Goal: Task Accomplishment & Management: Use online tool/utility

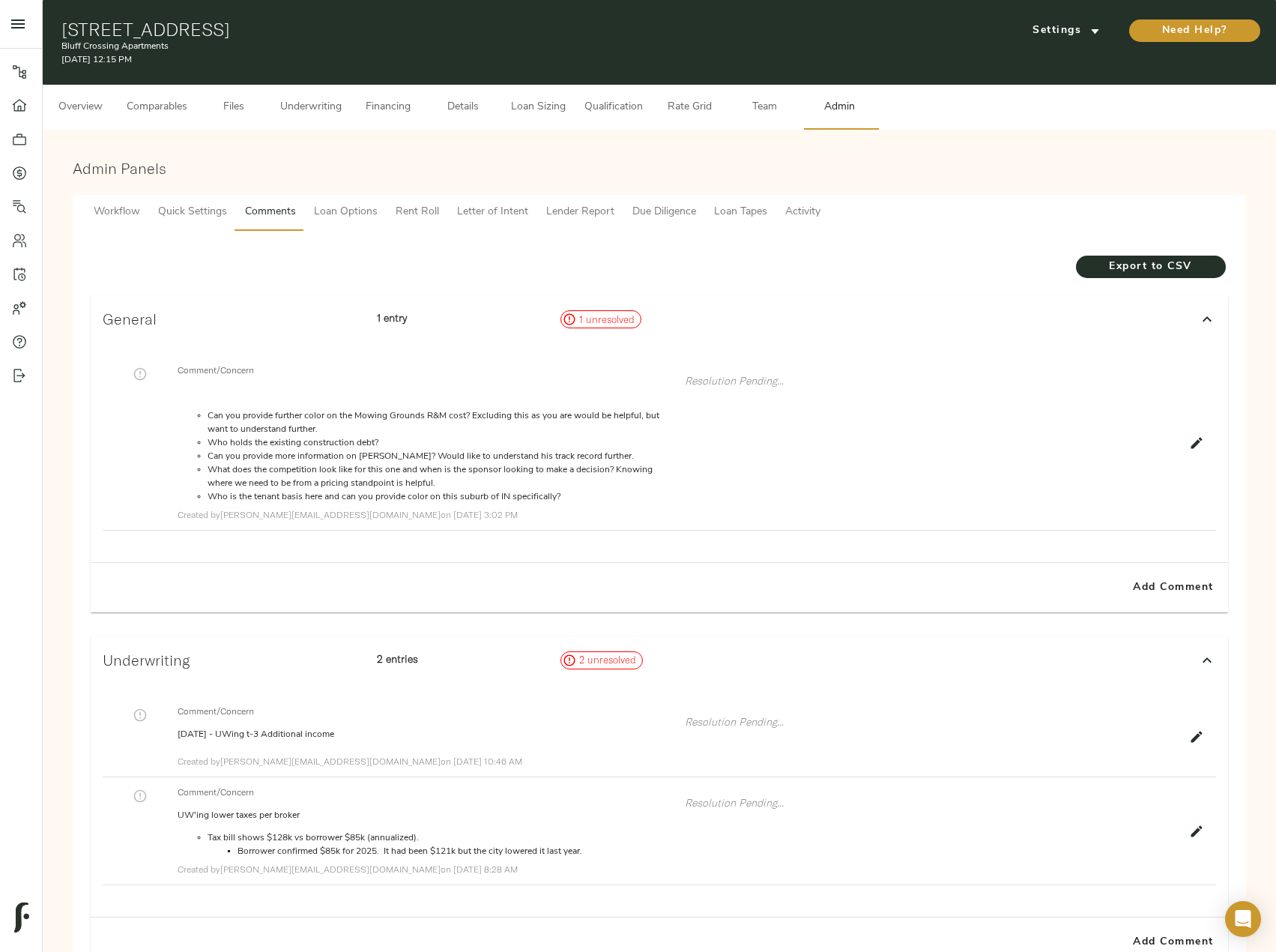
click at [245, 99] on span "Files" at bounding box center [233, 107] width 57 height 19
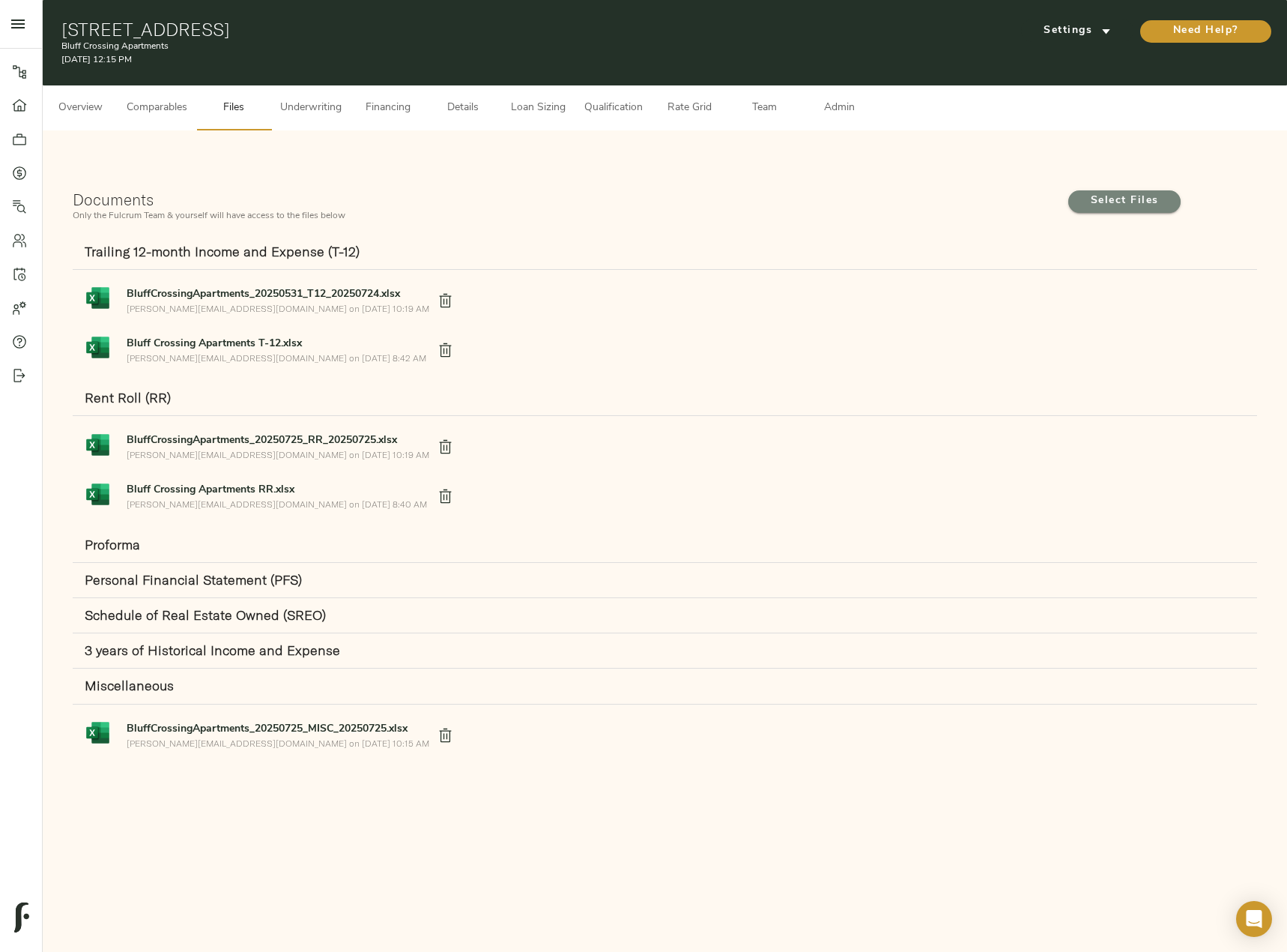
click at [1105, 204] on span "Select Files" at bounding box center [1124, 201] width 83 height 19
click at [0, 0] on input "Select Files" at bounding box center [0, 0] width 0 height 0
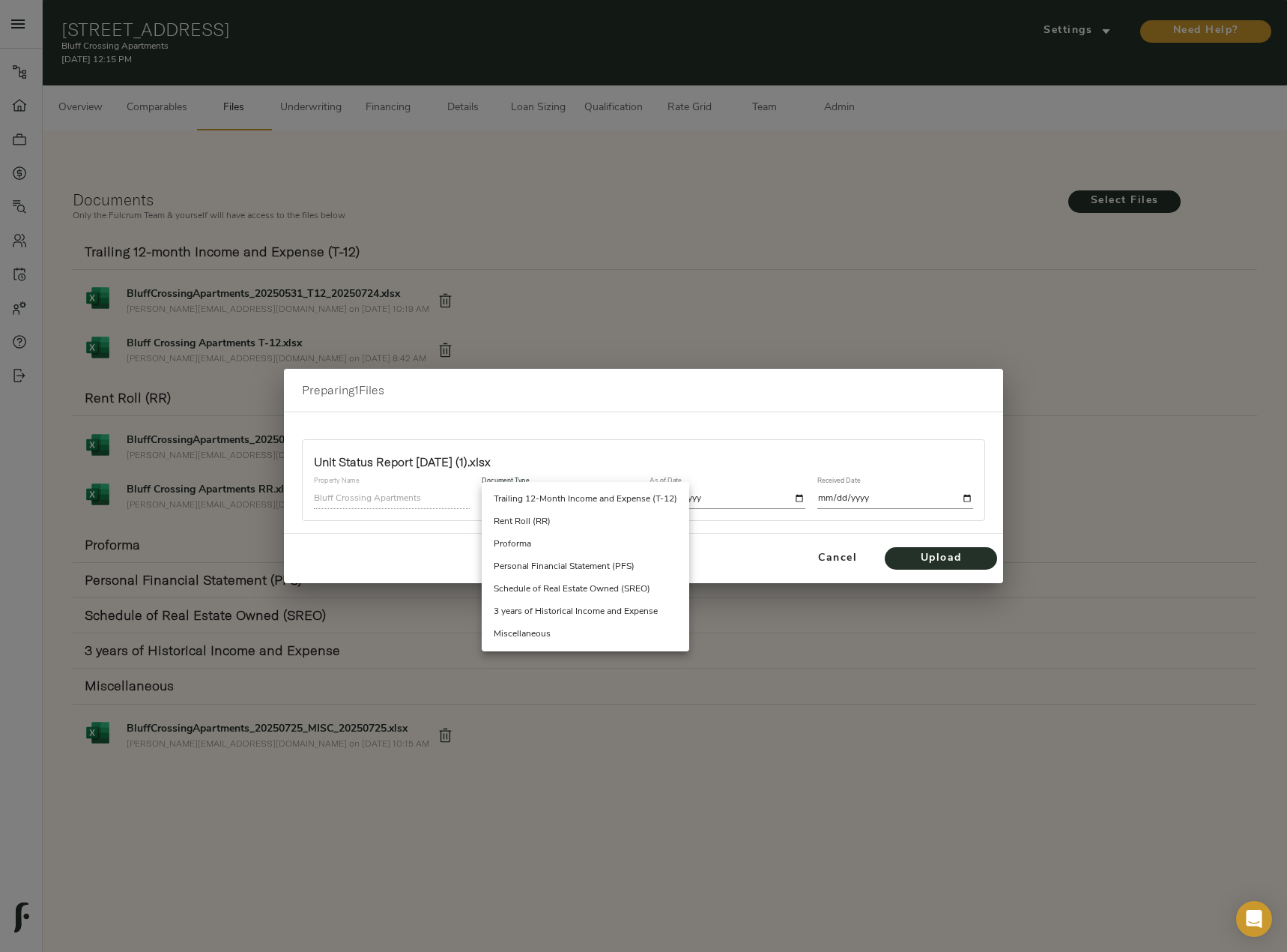
click at [586, 495] on body "Bluff Crossing Apartments - [STREET_ADDRESS] Pipeline Dashboard Portfolio Quote…" at bounding box center [644, 552] width 1287 height 1105
click at [570, 523] on li "Rent Roll (RR)" at bounding box center [586, 521] width 208 height 23
type input "rent_roll"
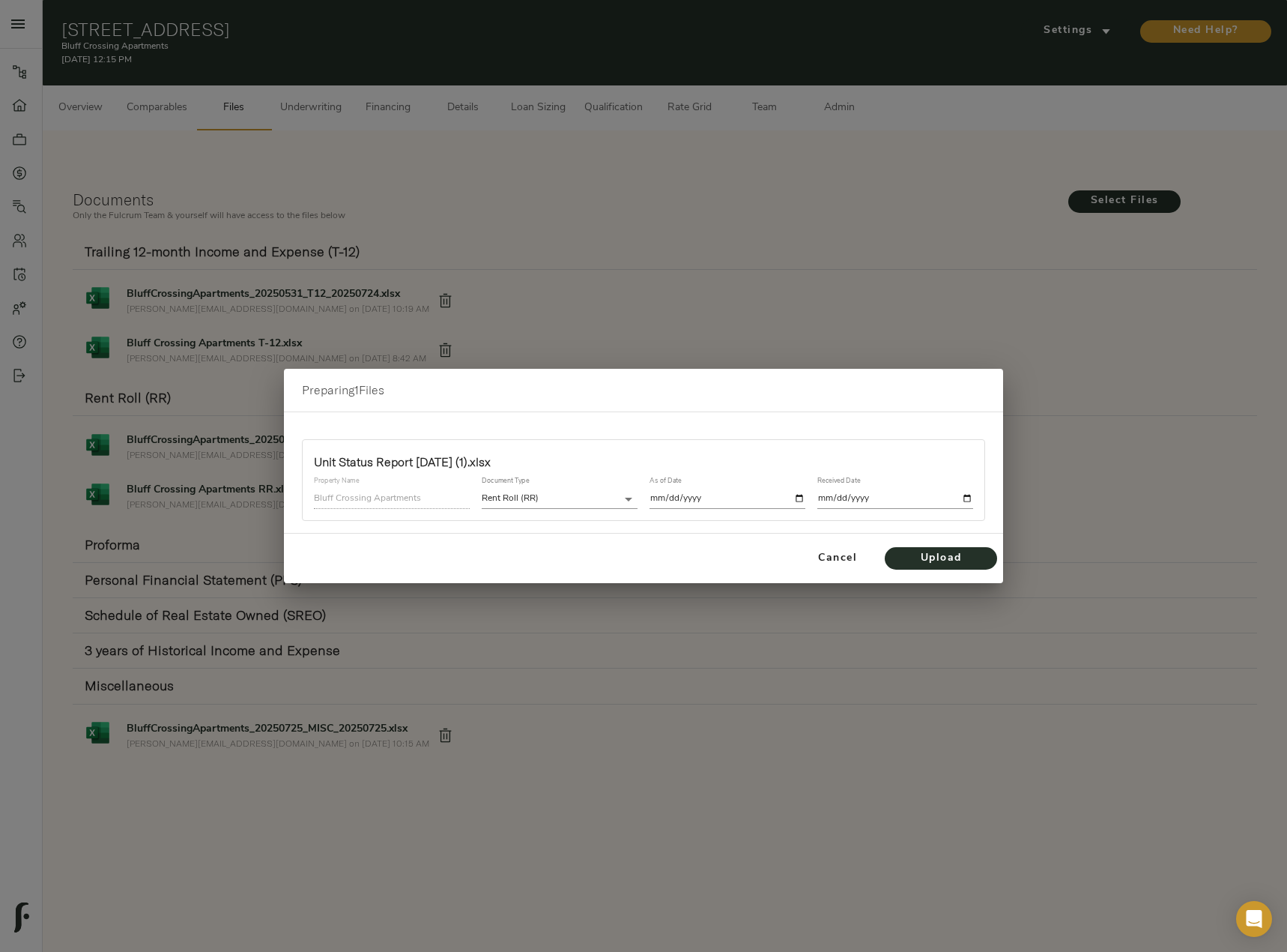
click at [793, 506] on input "date" at bounding box center [727, 499] width 156 height 20
click at [802, 499] on input "date" at bounding box center [727, 499] width 156 height 20
type input "[DATE]"
click at [957, 495] on input "date" at bounding box center [895, 499] width 156 height 20
click at [974, 495] on div "Received Date" at bounding box center [895, 493] width 168 height 44
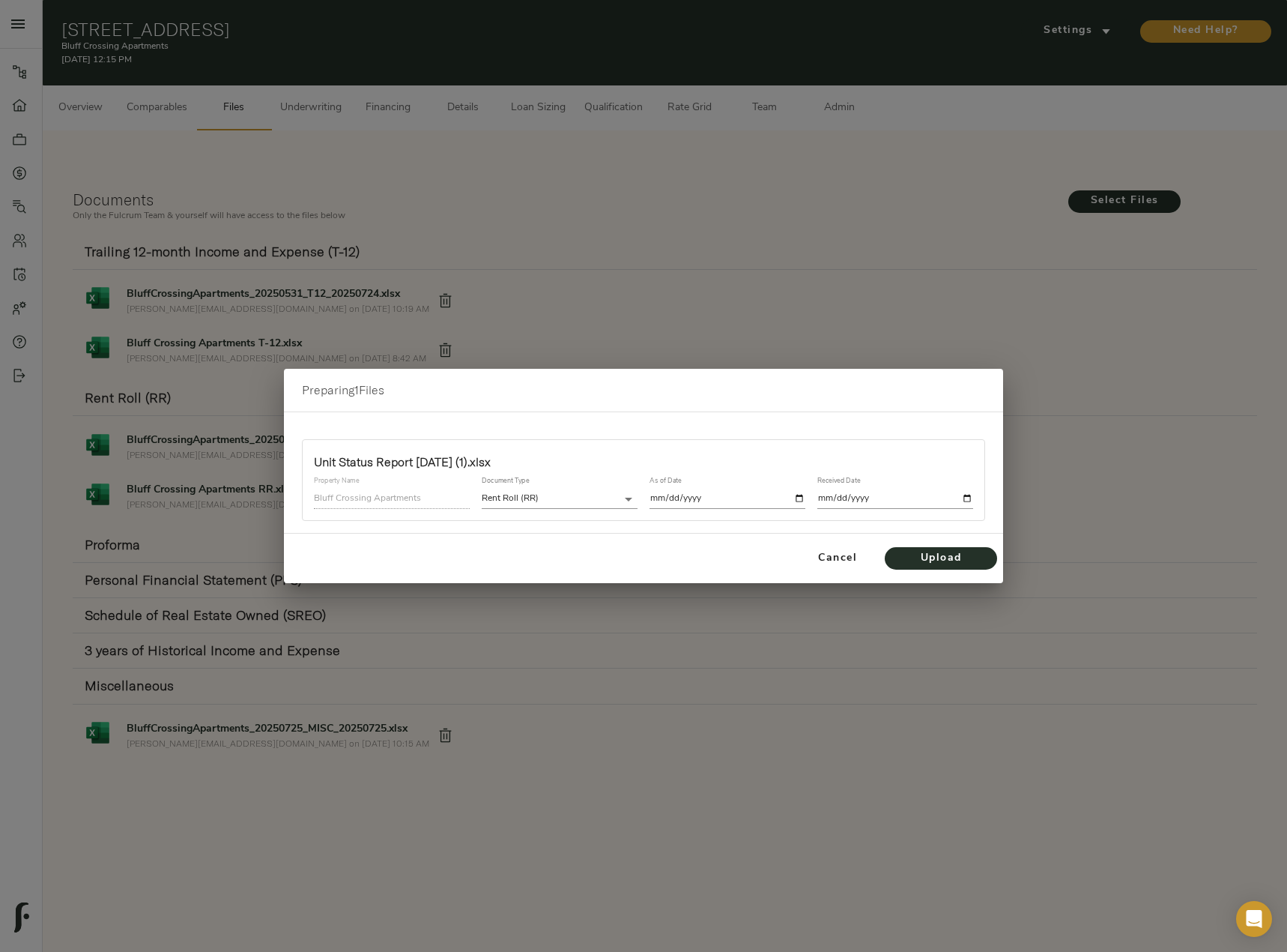
click at [964, 498] on input "date" at bounding box center [895, 499] width 156 height 20
click at [965, 494] on input "[DATE]" at bounding box center [895, 499] width 156 height 20
type input "[DATE]"
click at [924, 556] on span "Upload" at bounding box center [941, 558] width 83 height 19
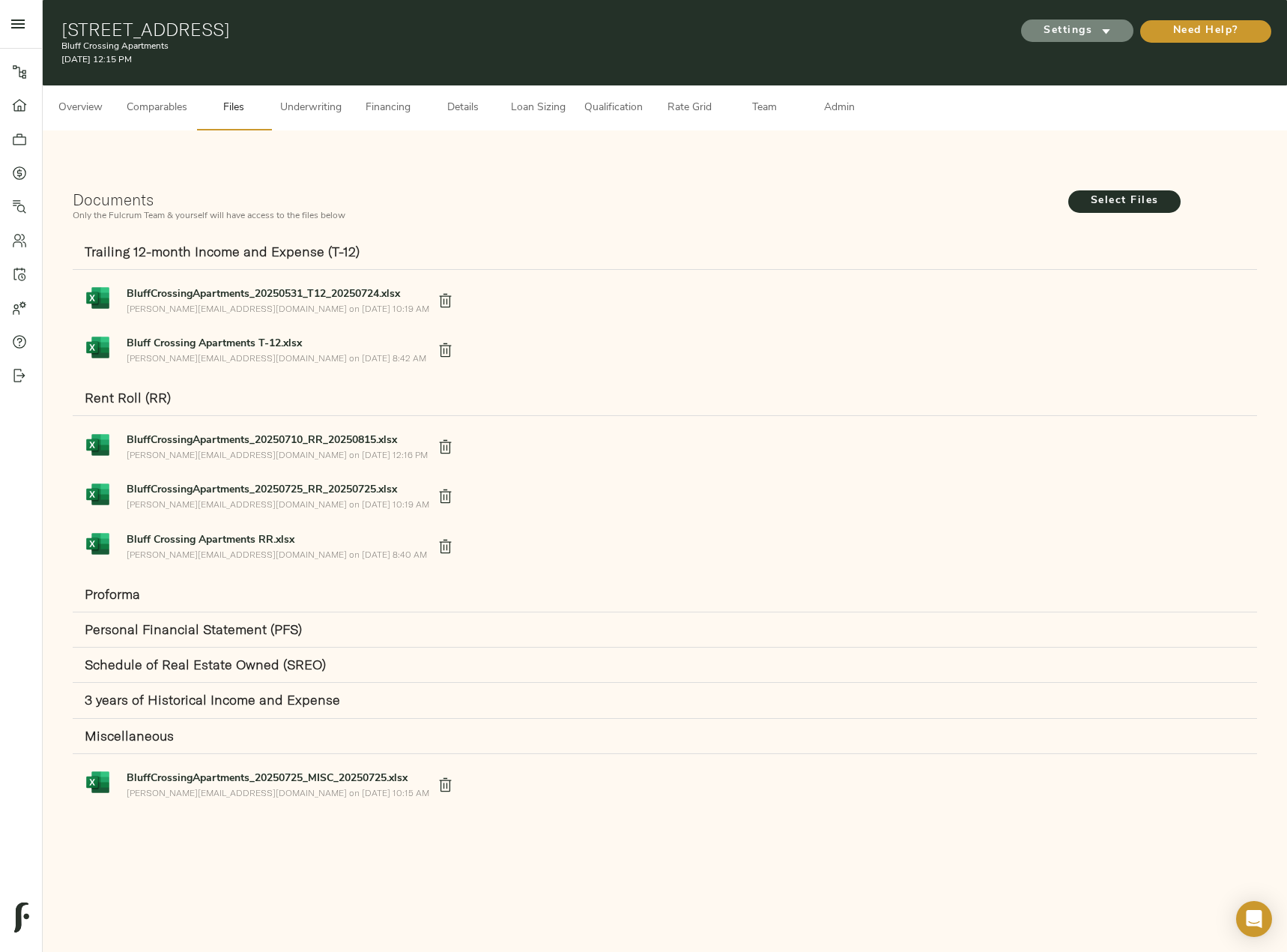
click at [1058, 23] on span "Settings" at bounding box center [1077, 31] width 83 height 19
click at [1053, 62] on span "Underwriting Template" at bounding box center [1091, 63] width 92 height 14
